Goal: Task Accomplishment & Management: Manage account settings

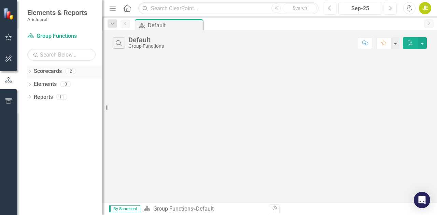
click at [30, 71] on icon at bounding box center [30, 71] width 2 height 3
click at [33, 84] on icon "Dropdown" at bounding box center [33, 84] width 5 height 4
click at [30, 122] on icon at bounding box center [30, 123] width 2 height 3
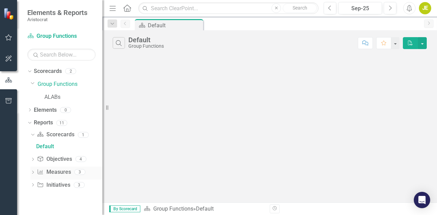
click at [33, 172] on icon "Dropdown" at bounding box center [32, 173] width 5 height 4
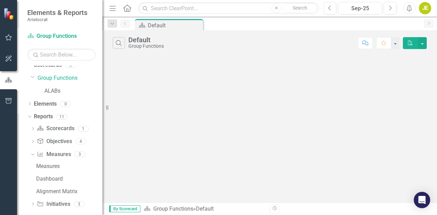
scroll to position [12, 0]
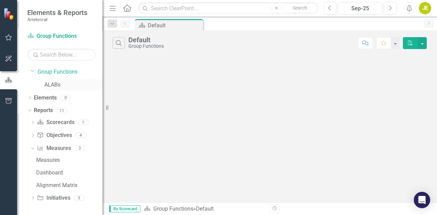
click at [56, 84] on link "ALABs" at bounding box center [73, 85] width 58 height 8
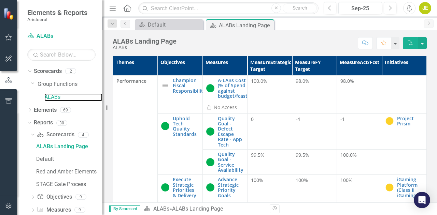
scroll to position [25, 0]
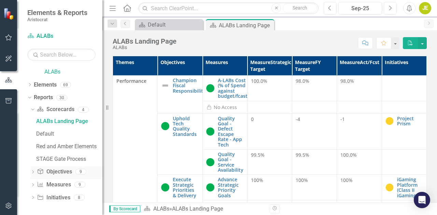
click at [32, 172] on icon "Dropdown" at bounding box center [32, 173] width 5 height 4
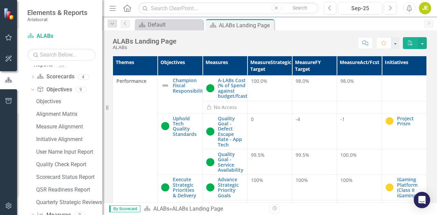
scroll to position [54, 0]
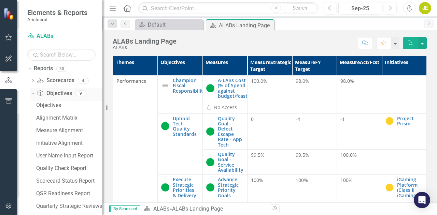
click at [32, 94] on icon "Dropdown" at bounding box center [32, 93] width 4 height 5
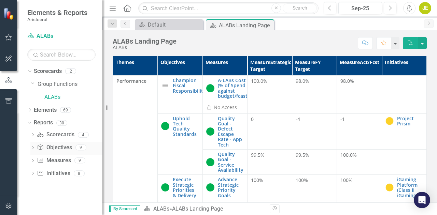
scroll to position [0, 0]
click at [33, 160] on icon "Dropdown" at bounding box center [32, 162] width 5 height 4
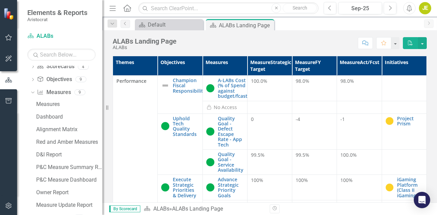
scroll to position [72, 0]
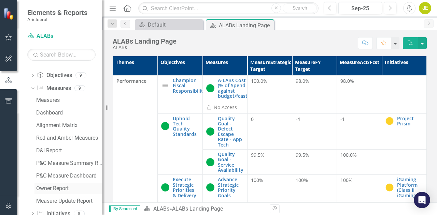
click at [63, 187] on div "Owner Report" at bounding box center [69, 189] width 66 height 6
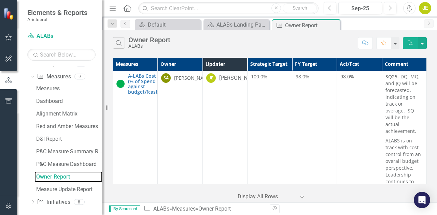
scroll to position [85, 0]
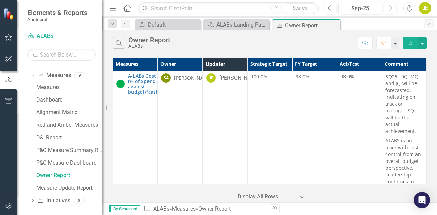
click at [433, 100] on div "Measures Owner Updater Strategic Target FY Target Act/Fcst Comment A-LABs Cost …" at bounding box center [269, 129] width 335 height 147
click at [434, 96] on div "Measures Owner Updater Strategic Target FY Target Act/Fcst Comment A-LABs Cost …" at bounding box center [269, 129] width 335 height 147
click at [310, 143] on td "98.0%" at bounding box center [314, 190] width 45 height 239
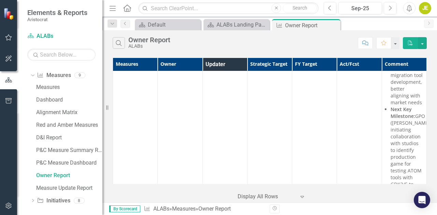
scroll to position [88, 0]
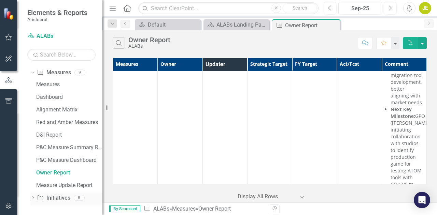
click at [35, 196] on div "Dropdown Initiative Initiatives 8" at bounding box center [66, 199] width 72 height 13
click at [58, 171] on div "Owner Report" at bounding box center [69, 173] width 66 height 6
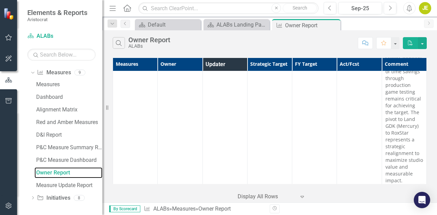
scroll to position [6413, 0]
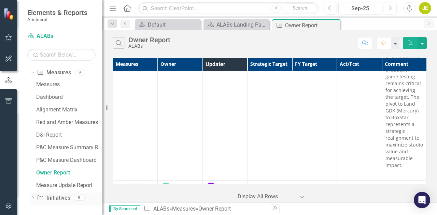
click at [33, 197] on icon "Dropdown" at bounding box center [32, 199] width 5 height 4
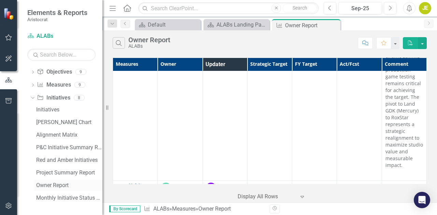
click at [55, 183] on div "Owner Report" at bounding box center [69, 186] width 66 height 6
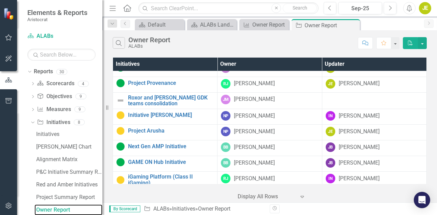
scroll to position [262, 0]
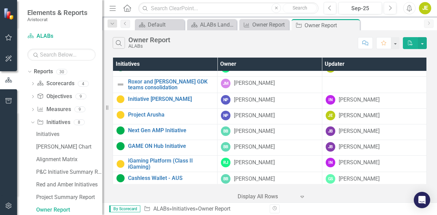
click at [301, 198] on icon at bounding box center [301, 197] width 3 height 2
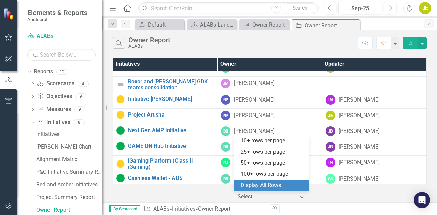
click at [268, 180] on div "Display All Rows" at bounding box center [271, 185] width 75 height 11
click at [301, 198] on icon at bounding box center [301, 197] width 3 height 2
click at [272, 185] on div "Display All Rows" at bounding box center [273, 186] width 64 height 8
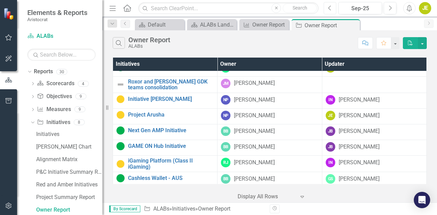
click at [330, 9] on icon "Previous" at bounding box center [330, 8] width 4 height 6
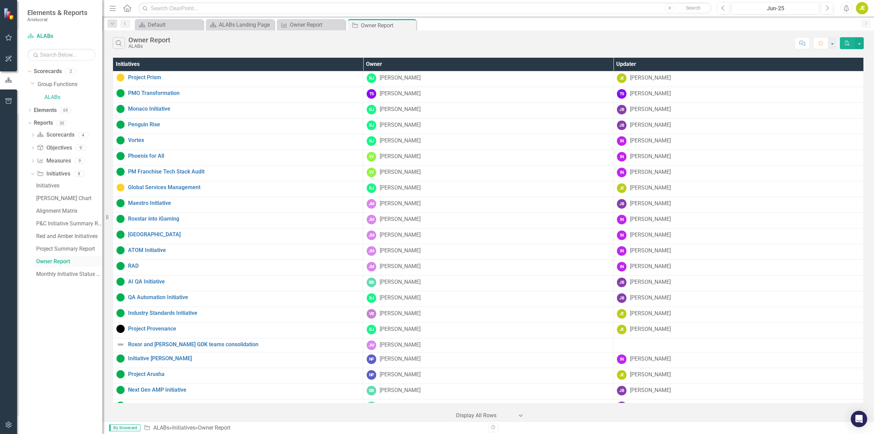
click at [53, 215] on div "Owner Report" at bounding box center [69, 261] width 66 height 6
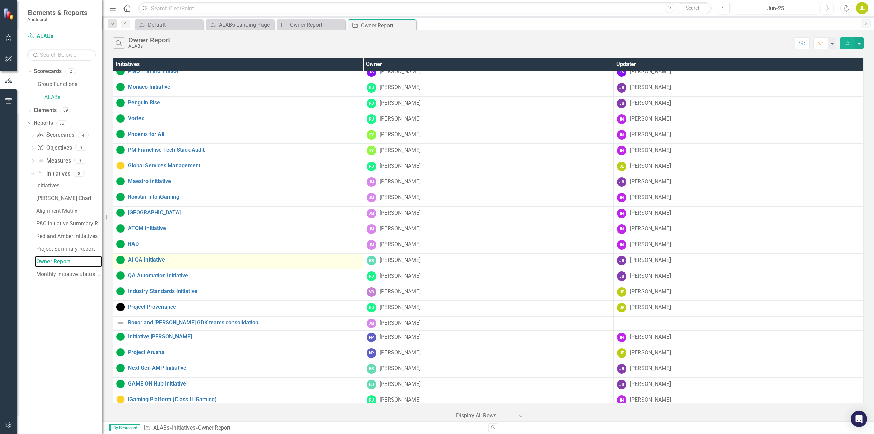
scroll to position [44, 0]
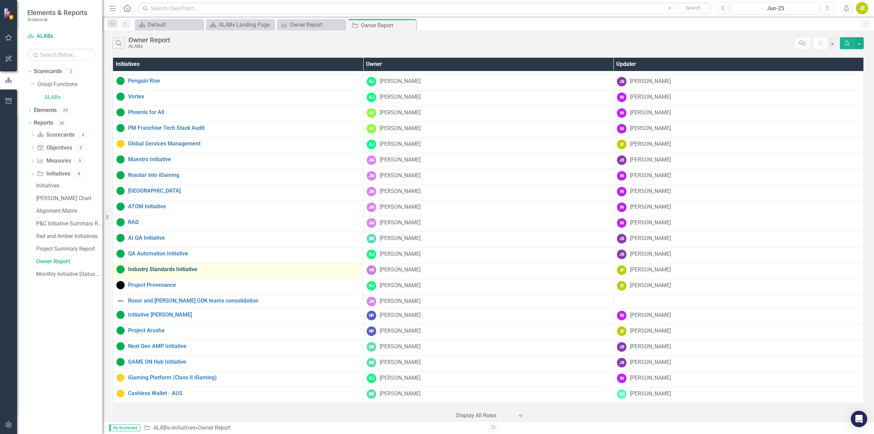
click at [152, 215] on link "Industry Standards Initiative" at bounding box center [243, 269] width 231 height 6
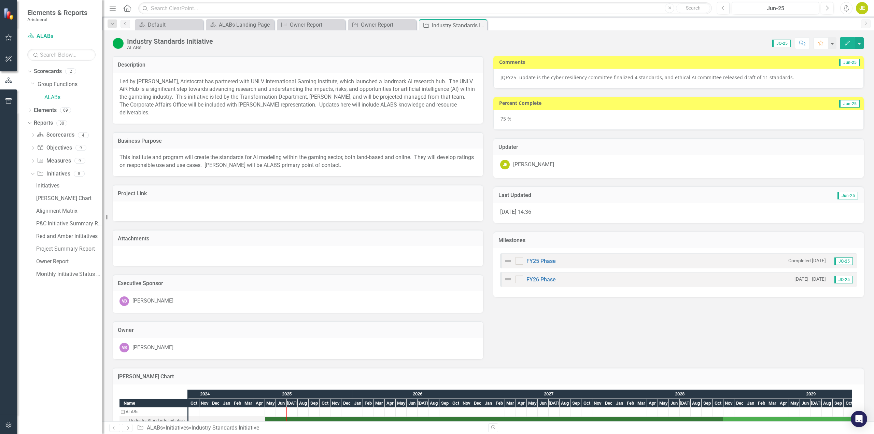
checkbox input "true"
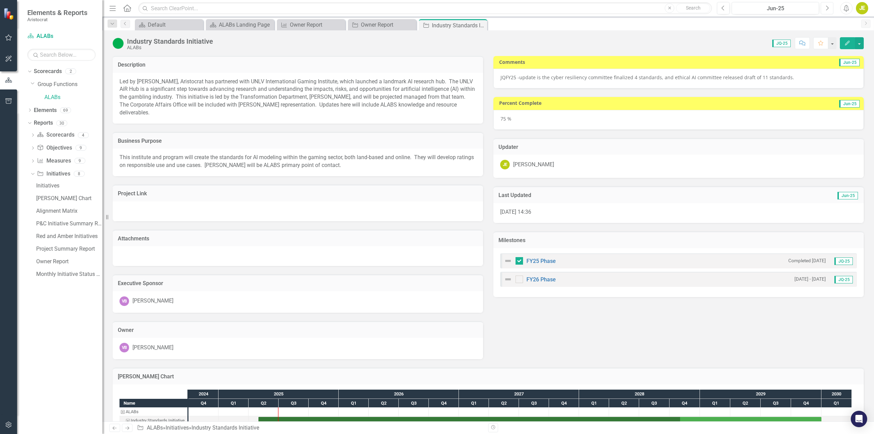
click at [437, 12] on button "Next" at bounding box center [827, 8] width 13 height 12
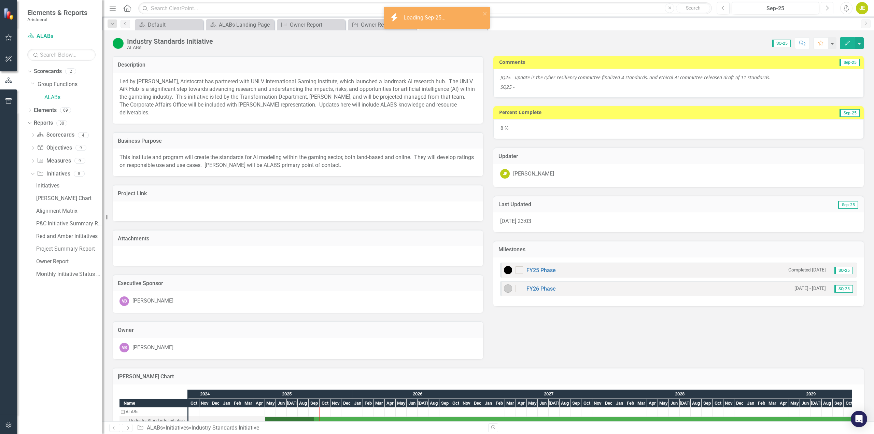
checkbox input "true"
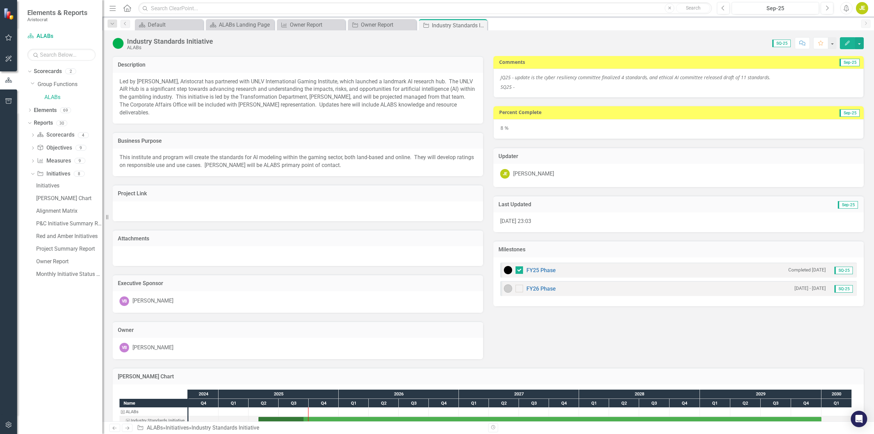
click at [437, 89] on p "SQ25 -" at bounding box center [679, 86] width 356 height 8
click at [437, 10] on icon "Previous" at bounding box center [723, 8] width 4 height 6
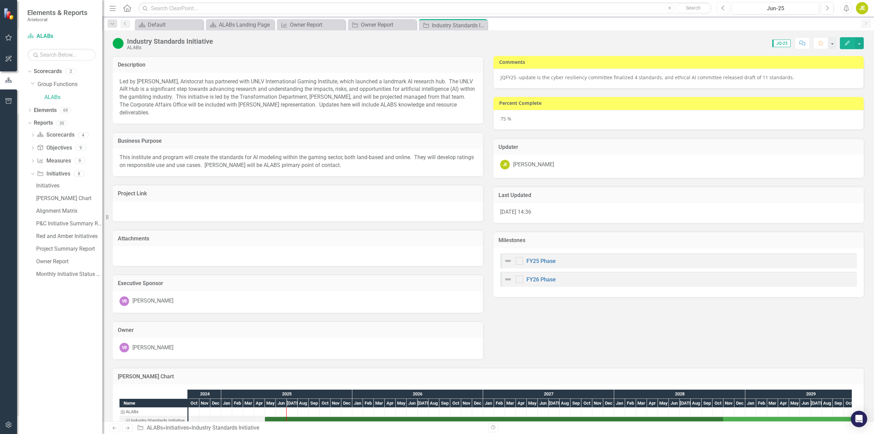
checkbox input "true"
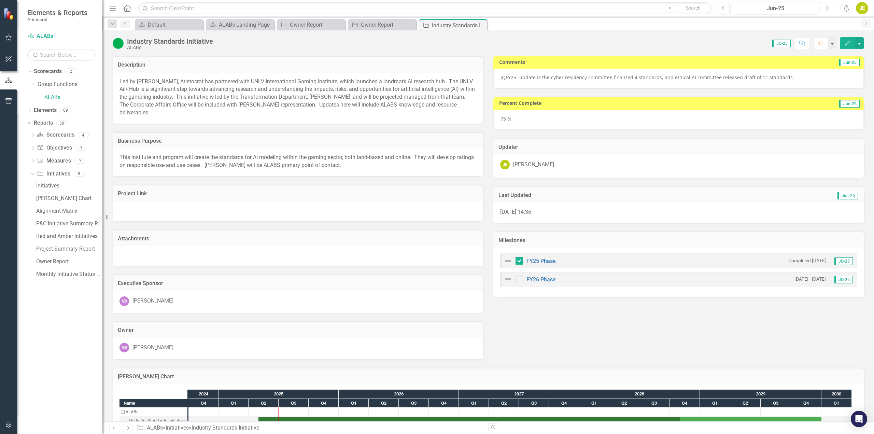
click at [437, 11] on button "Next" at bounding box center [827, 8] width 13 height 12
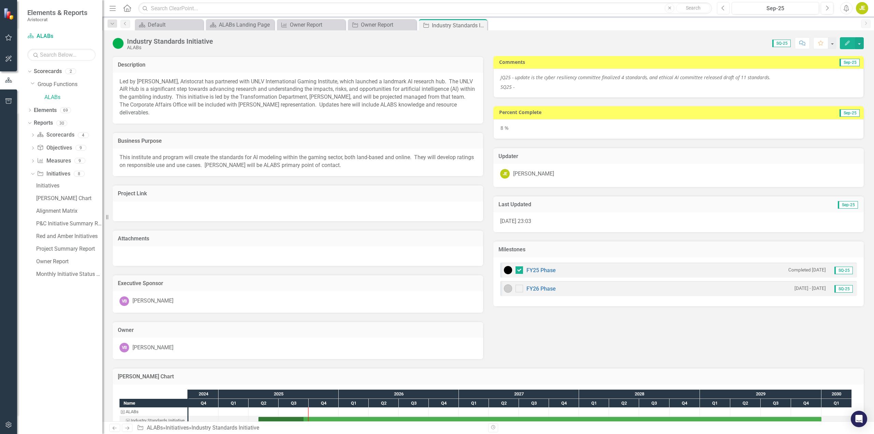
click at [437, 9] on button "Previous" at bounding box center [723, 8] width 13 height 12
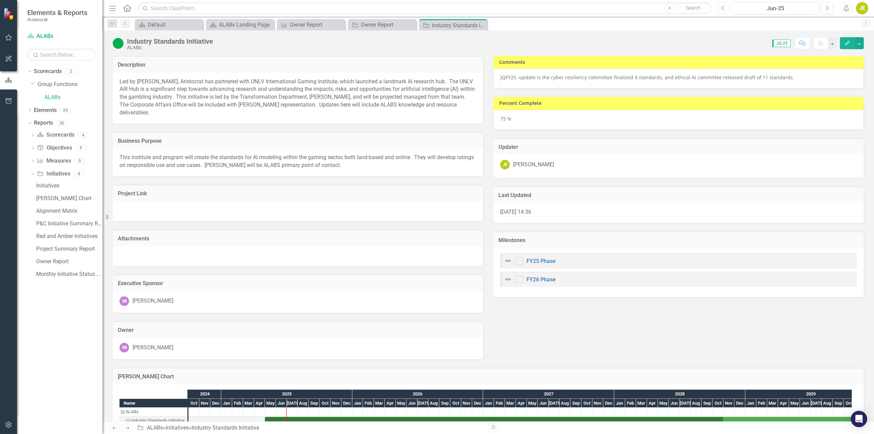
checkbox input "true"
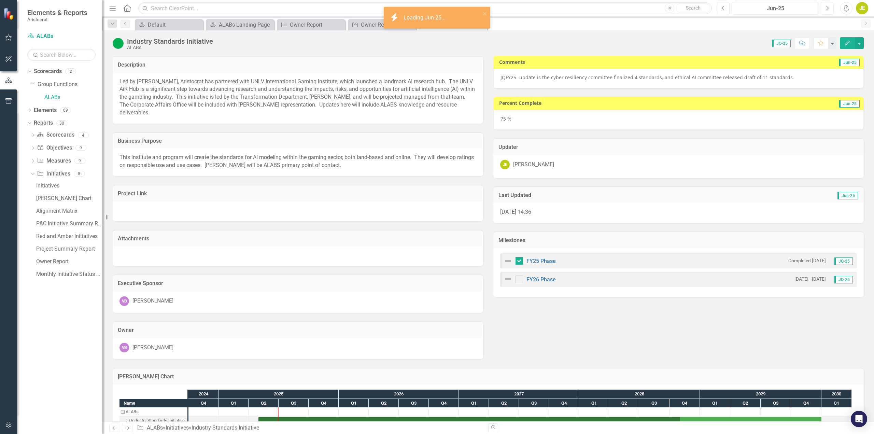
click at [437, 9] on icon "Previous" at bounding box center [723, 8] width 4 height 6
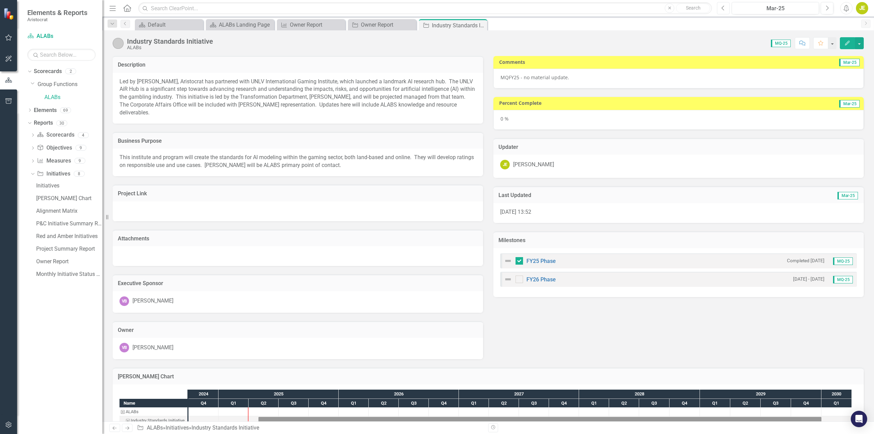
click at [437, 9] on icon "Previous" at bounding box center [723, 8] width 4 height 6
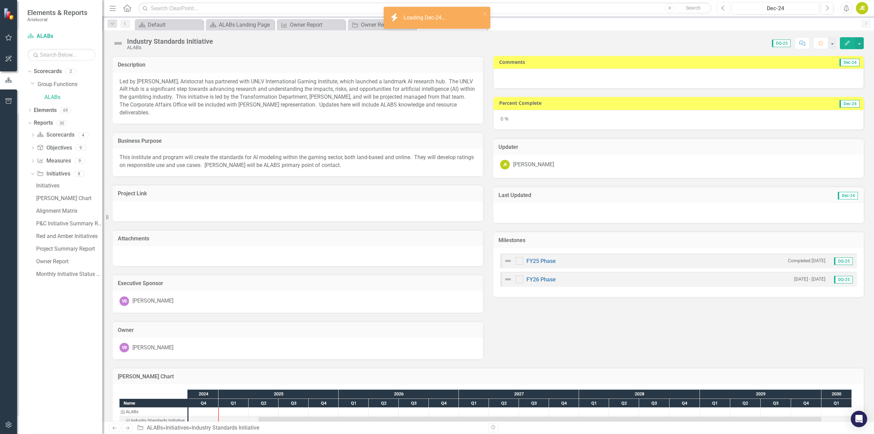
checkbox input "true"
click at [437, 10] on icon "Next" at bounding box center [827, 8] width 4 height 6
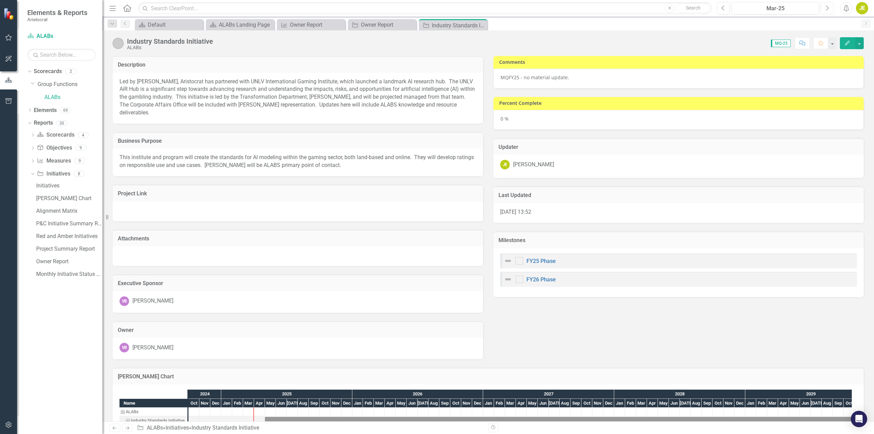
checkbox input "true"
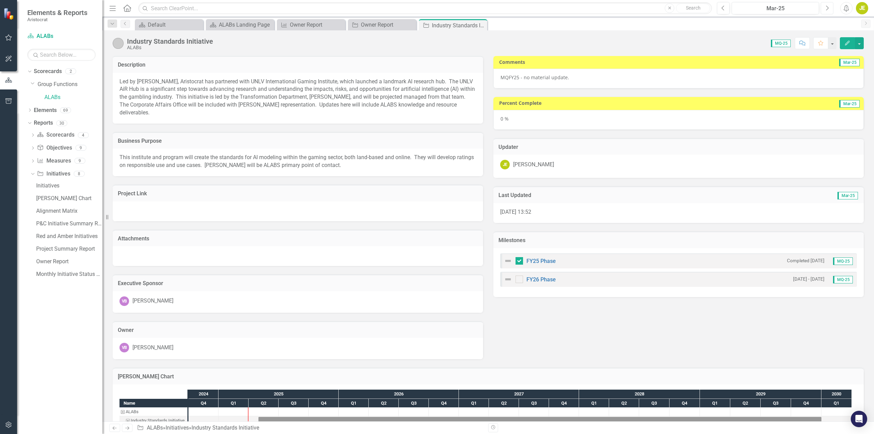
click at [437, 7] on icon "Next" at bounding box center [827, 8] width 4 height 6
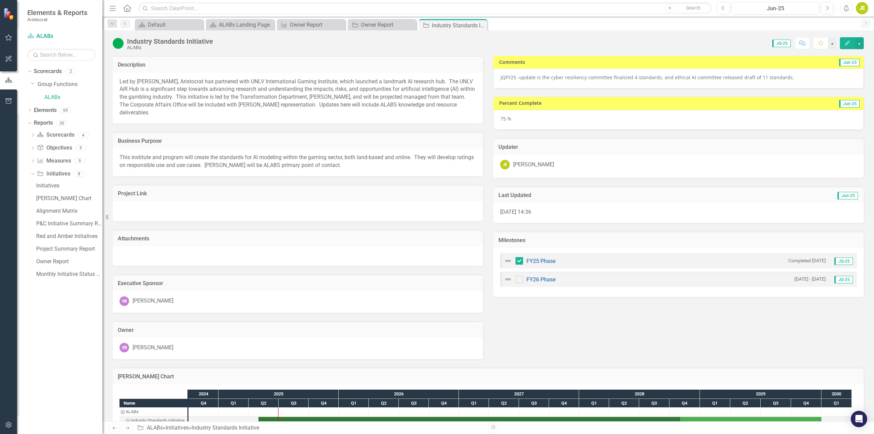
drag, startPoint x: 790, startPoint y: 77, endPoint x: 560, endPoint y: 71, distance: 230.5
click at [437, 71] on div "JQFY25 - update is the cyber resiliency committee finalized 4 standards, and et…" at bounding box center [678, 79] width 370 height 20
drag, startPoint x: 782, startPoint y: 79, endPoint x: 669, endPoint y: 77, distance: 113.0
click at [437, 77] on span "update is the cyber resiliency committee finalized 4 standards, and ethical AI …" at bounding box center [656, 77] width 275 height 6
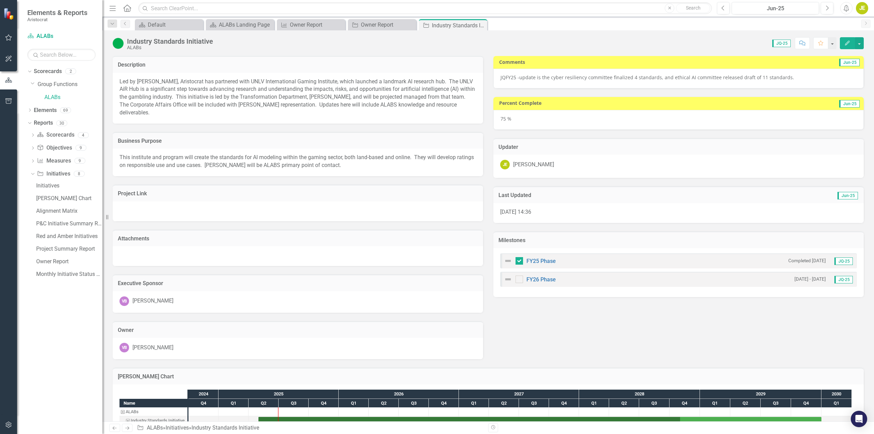
click at [437, 77] on span "update is the cyber resiliency committee finalized 4 standards, and ethical AI …" at bounding box center [656, 77] width 275 height 6
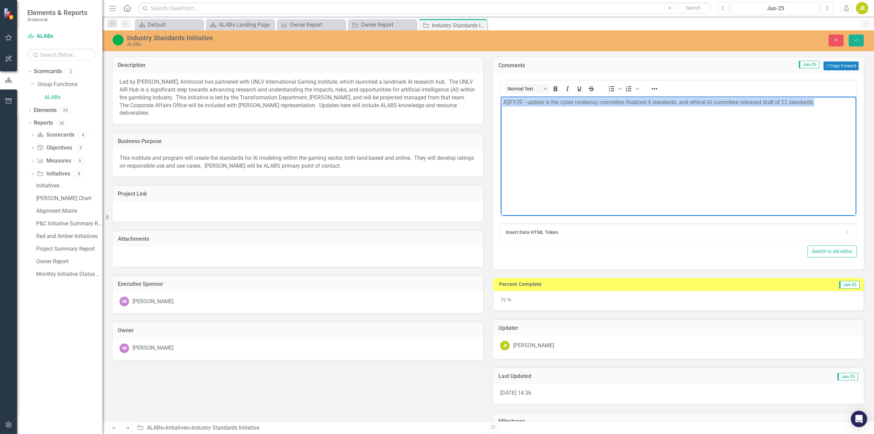
drag, startPoint x: 816, startPoint y: 102, endPoint x: 456, endPoint y: 84, distance: 360.3
click at [437, 97] on html "JQFY25 - update is the cyber resiliency committee finalized 4 standards, and et…" at bounding box center [678, 148] width 355 height 102
copy p "JQFY25 - update is the cyber resiliency committee finalized 4 standards, and et…"
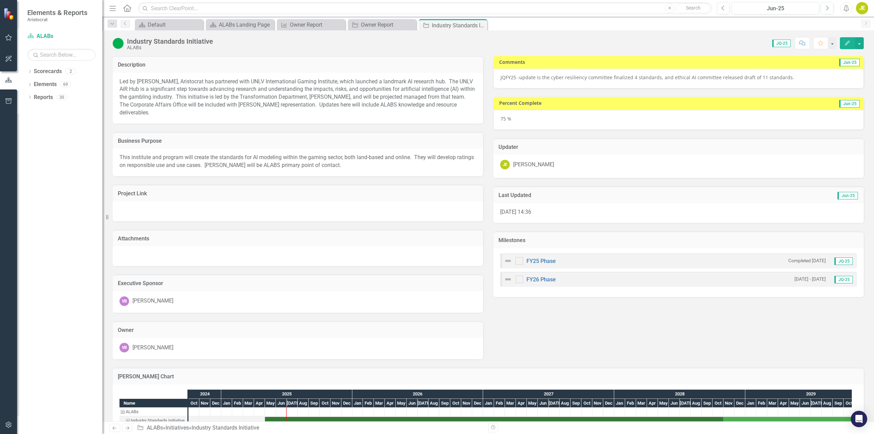
checkbox input "true"
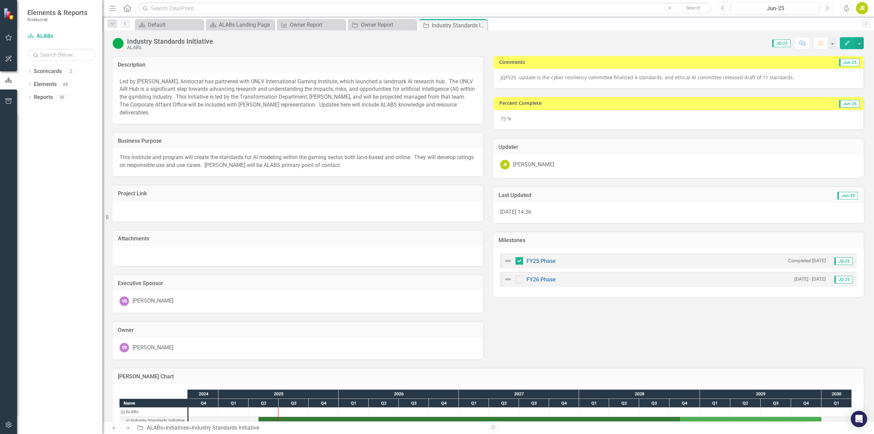
click at [827, 10] on icon "Next" at bounding box center [827, 8] width 4 height 6
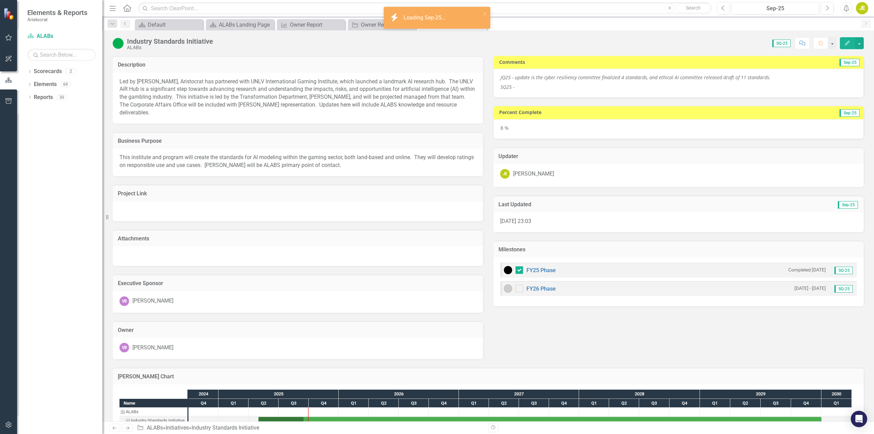
click at [562, 86] on p "SQ25 -" at bounding box center [679, 86] width 356 height 8
click at [520, 90] on p "SQ25 -" at bounding box center [679, 86] width 356 height 8
click at [519, 90] on p "SQ25 -" at bounding box center [679, 86] width 356 height 8
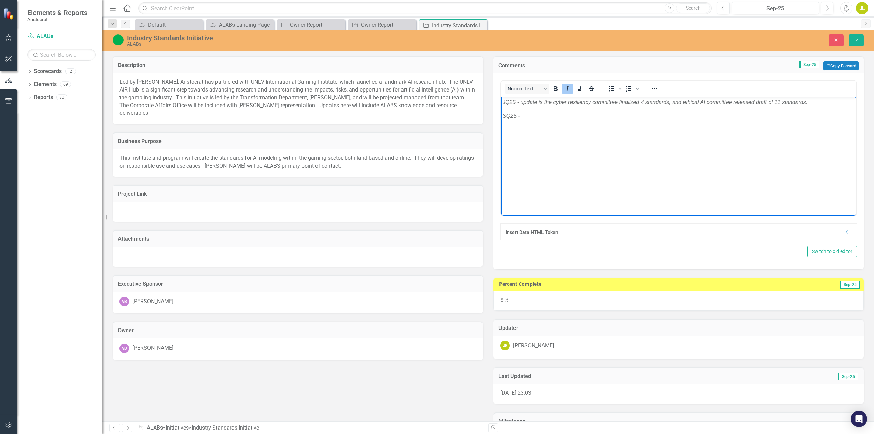
click at [523, 116] on p "SQ25 -" at bounding box center [679, 116] width 352 height 8
drag, startPoint x: 540, startPoint y: 115, endPoint x: 537, endPoint y: 120, distance: 5.3
click at [539, 117] on p "SQ25 -" at bounding box center [679, 116] width 352 height 8
click at [523, 116] on span "SQ25 for the AIR Hub: we were added as founding members, and first committee wi…" at bounding box center [678, 120] width 351 height 14
copy em "SQ25 - Aristocrat Representatives added as founding members, and first committe…"
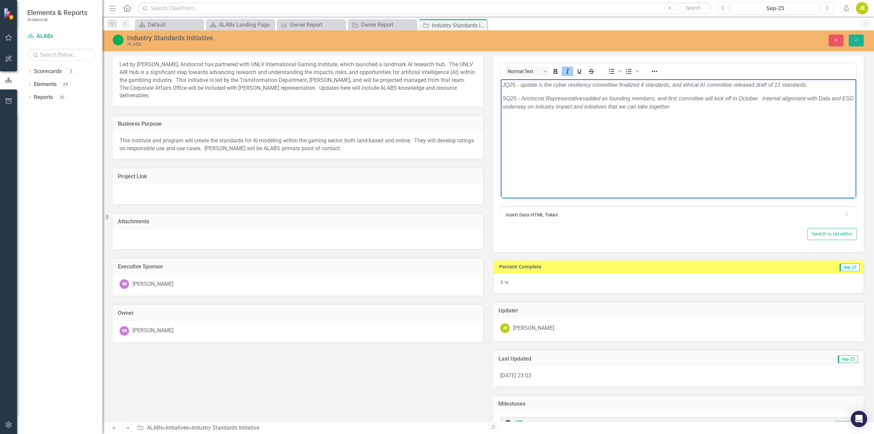
scroll to position [17, 0]
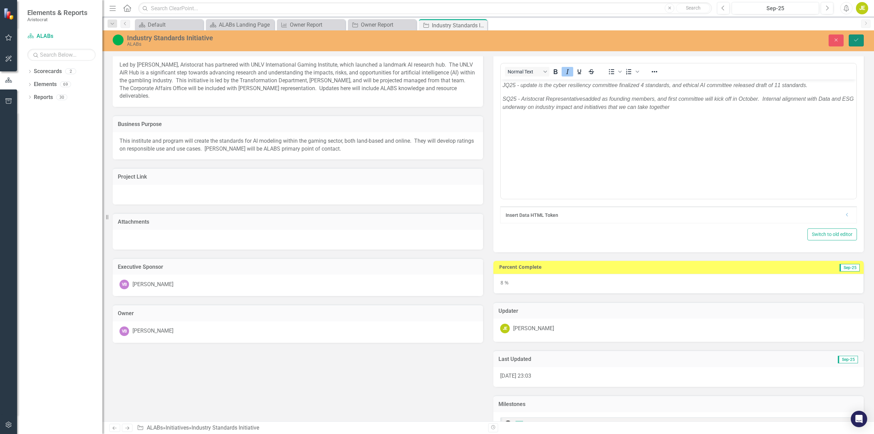
drag, startPoint x: 855, startPoint y: 42, endPoint x: 238, endPoint y: 44, distance: 616.3
click at [855, 42] on icon "Save" at bounding box center [856, 40] width 6 height 5
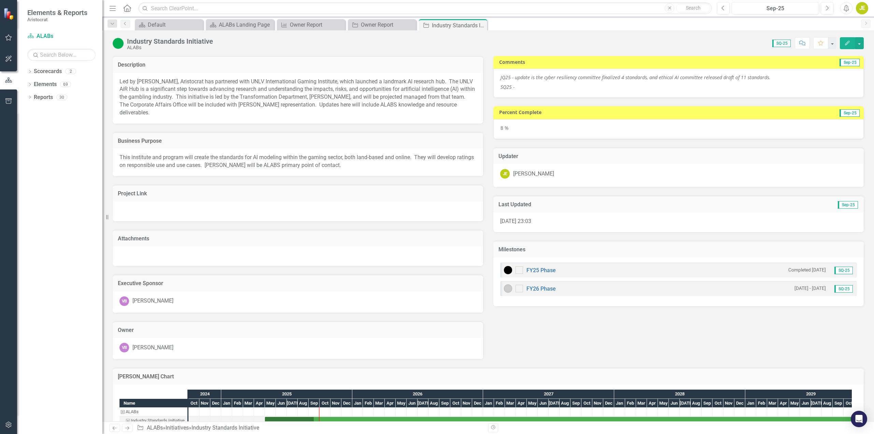
checkbox input "true"
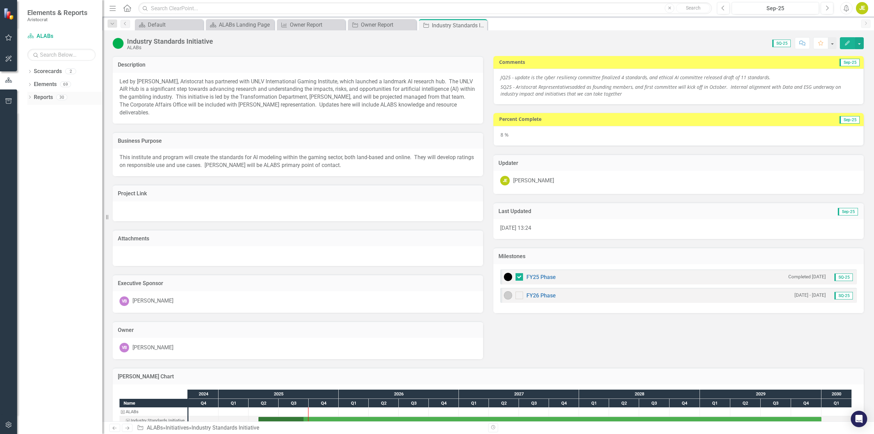
click at [30, 97] on icon at bounding box center [30, 97] width 2 height 3
click at [34, 135] on icon "Dropdown" at bounding box center [32, 136] width 5 height 4
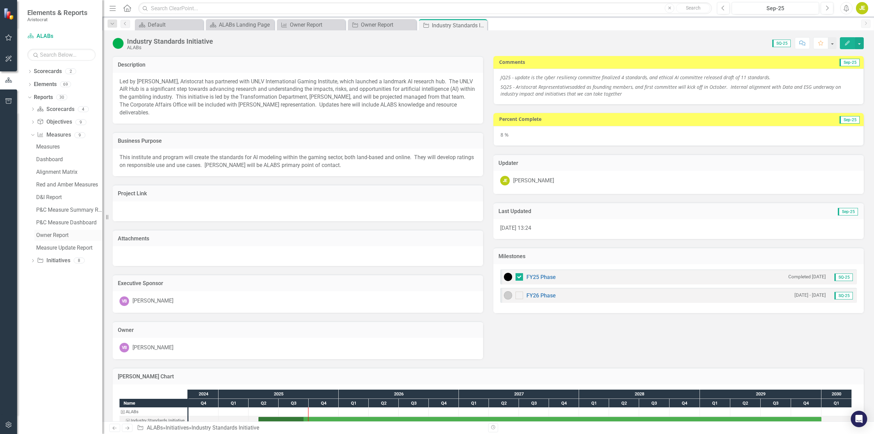
click at [51, 236] on div "Owner Report" at bounding box center [69, 235] width 66 height 6
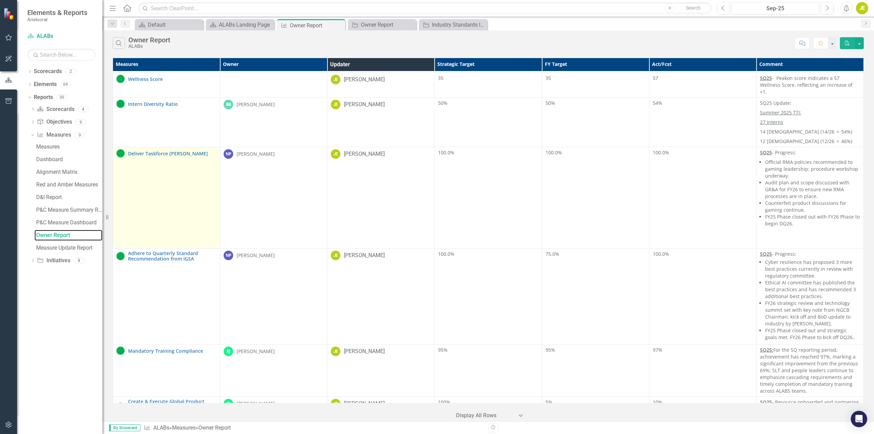
scroll to position [2840, 0]
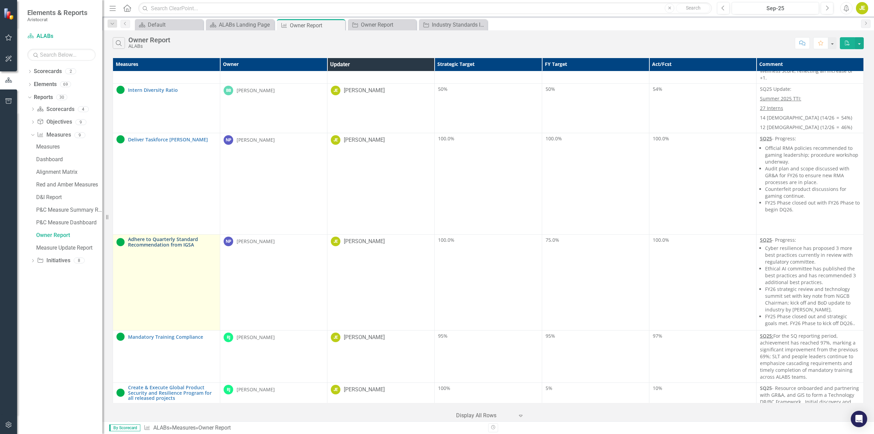
click at [150, 237] on link "Adhere to Quarterly Standard Recommendation from IGSA" at bounding box center [172, 242] width 88 height 11
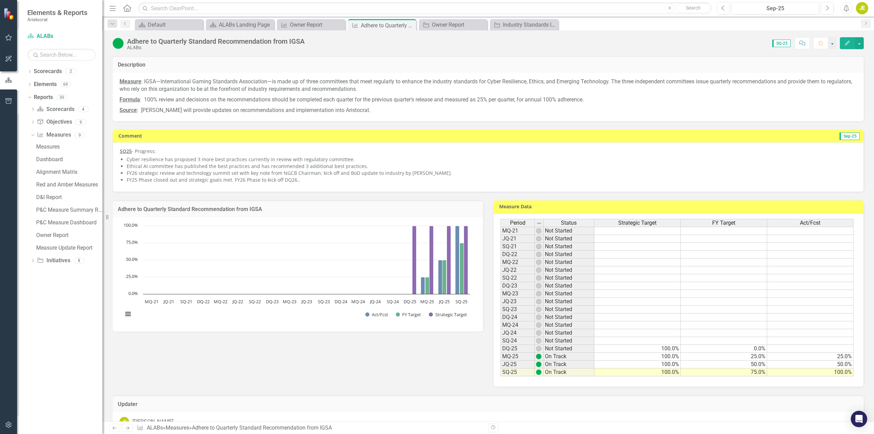
click at [302, 186] on div "SQ25 - Progress: Cyber resilience has proposed 3 more best practices currently …" at bounding box center [488, 167] width 751 height 50
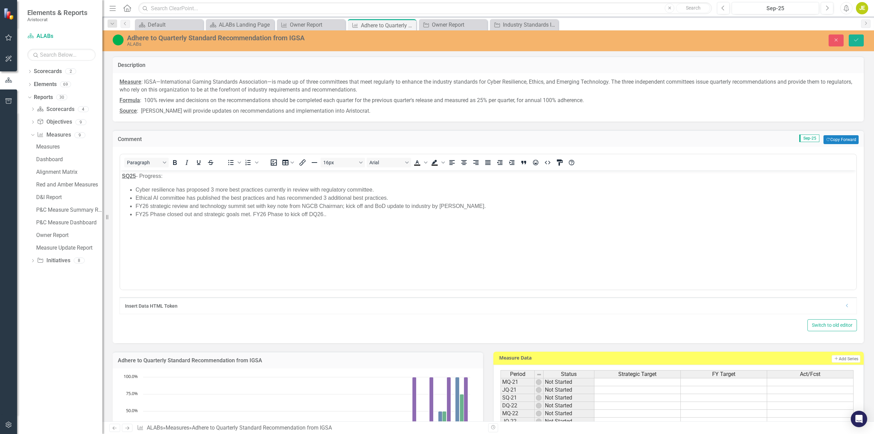
drag, startPoint x: 327, startPoint y: 215, endPoint x: 366, endPoint y: 217, distance: 38.6
click at [328, 215] on li "FY25 Phase closed out and strategic goals met. FY26 Phase to kick off DQ26.." at bounding box center [495, 214] width 719 height 8
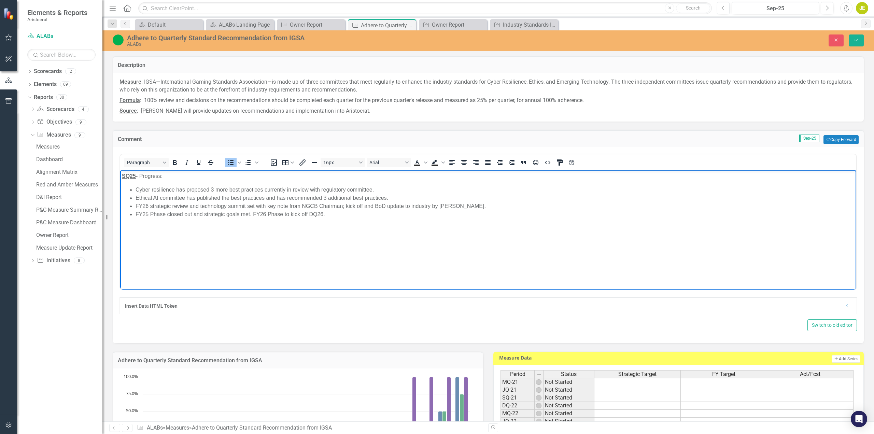
click at [317, 215] on li "FY25 Phase closed out and strategic goals met. FY26 Phase to kick off DQ26." at bounding box center [495, 214] width 719 height 8
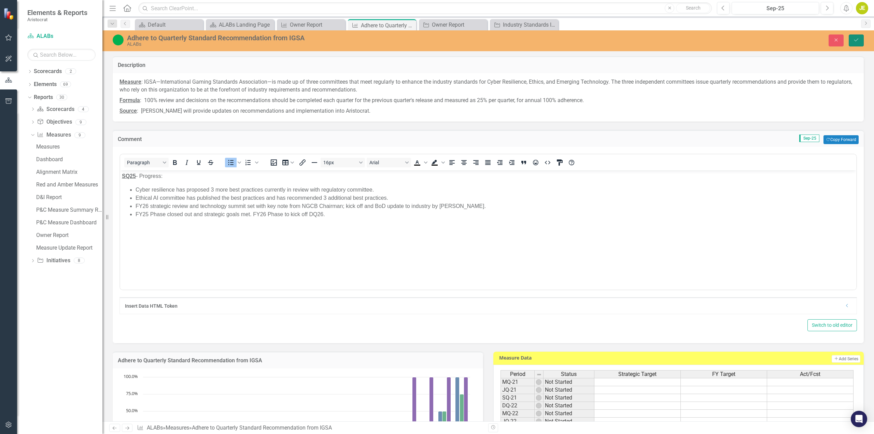
click at [859, 38] on icon "Save" at bounding box center [856, 40] width 6 height 5
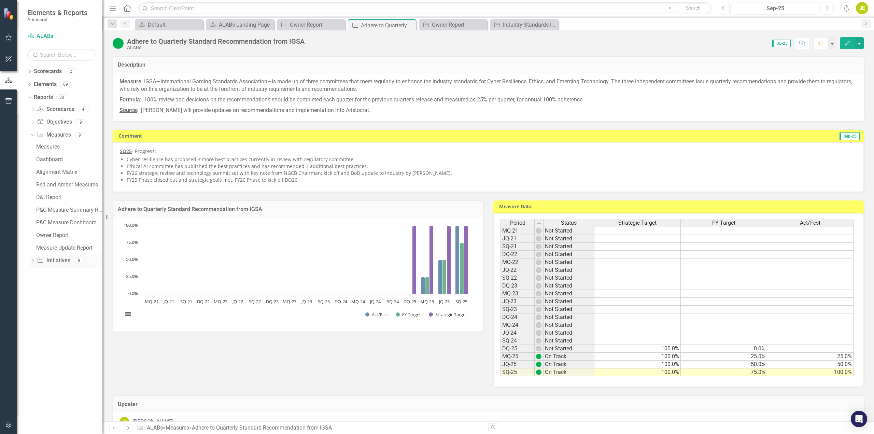
click at [33, 261] on icon "Dropdown" at bounding box center [32, 261] width 5 height 4
click at [51, 234] on div "Owner Report" at bounding box center [69, 236] width 66 height 6
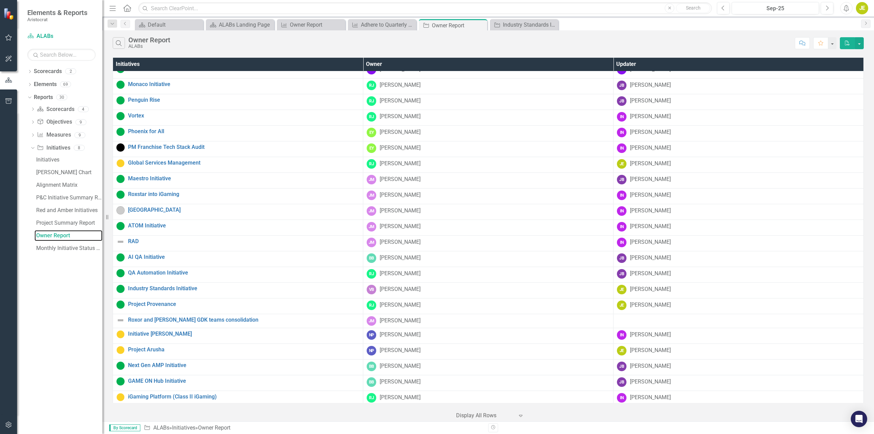
scroll to position [49, 0]
